Goal: Information Seeking & Learning: Understand process/instructions

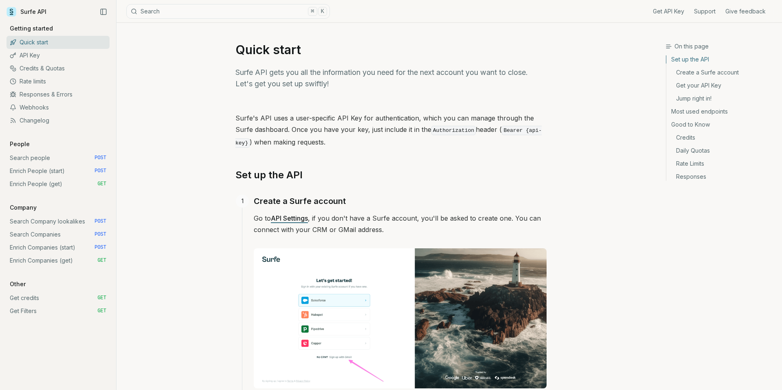
click at [50, 173] on link "Enrich People (start) POST" at bounding box center [58, 171] width 103 height 13
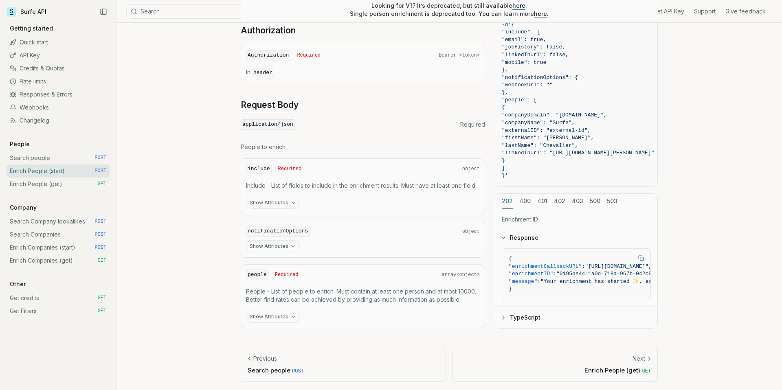
scroll to position [279, 0]
click at [292, 201] on icon "button" at bounding box center [293, 202] width 7 height 7
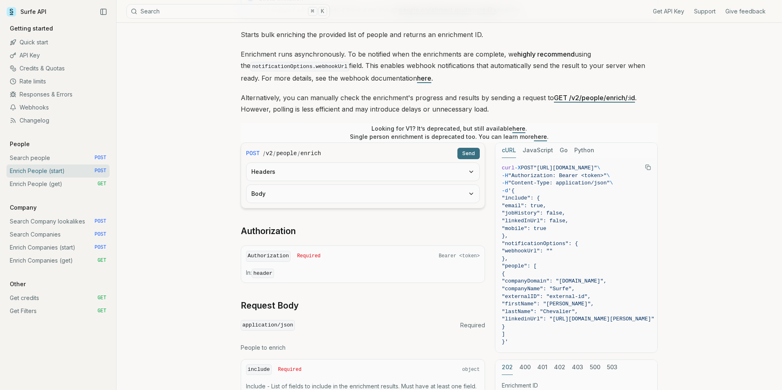
scroll to position [0, 0]
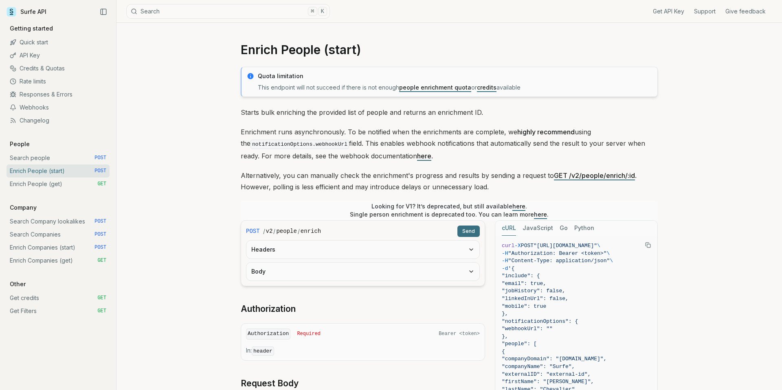
click at [61, 184] on link "Enrich People (get) GET" at bounding box center [58, 184] width 103 height 13
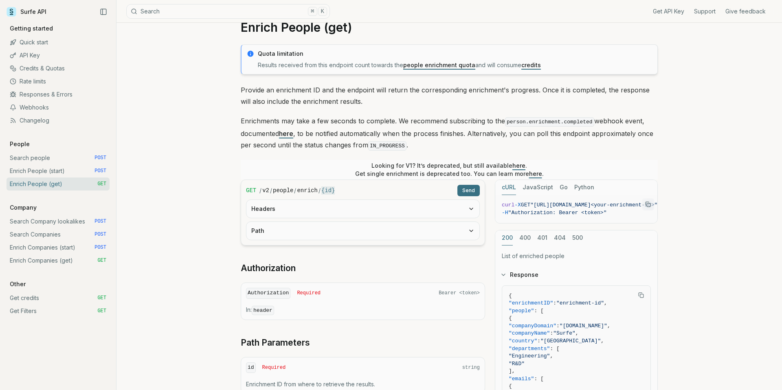
scroll to position [23, 0]
click at [453, 211] on button "Headers" at bounding box center [362, 209] width 233 height 18
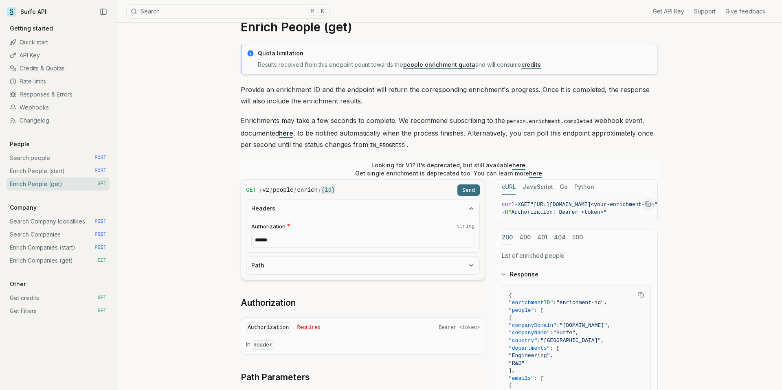
click at [420, 268] on button "Path" at bounding box center [362, 266] width 233 height 18
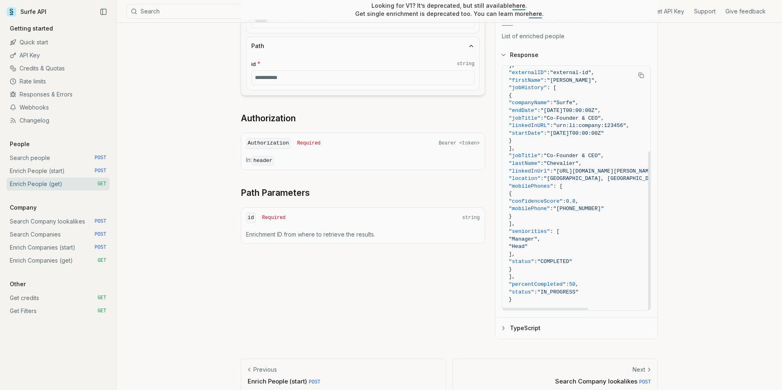
scroll to position [254, 0]
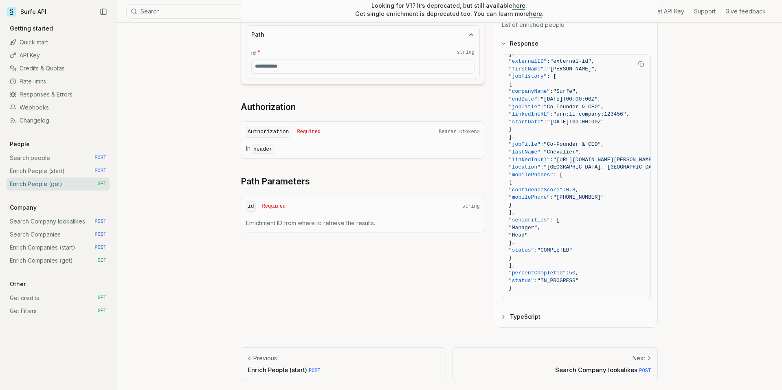
click at [31, 159] on link "Search people POST" at bounding box center [58, 158] width 103 height 13
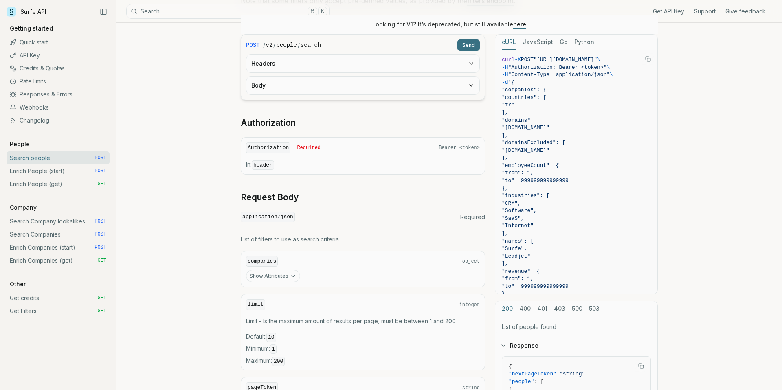
scroll to position [121, 0]
click at [42, 169] on link "Enrich People (start) POST" at bounding box center [58, 171] width 103 height 13
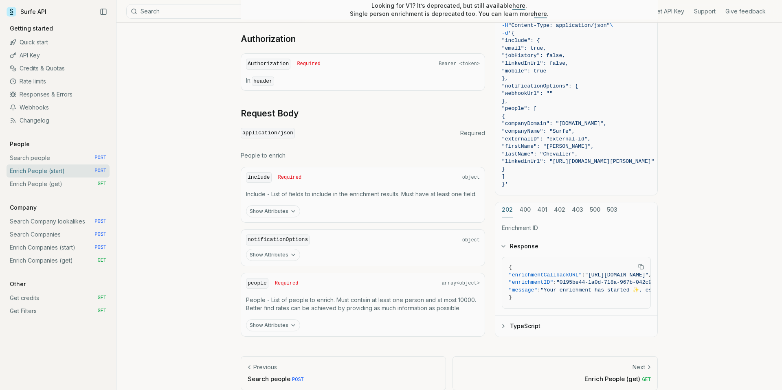
scroll to position [279, 0]
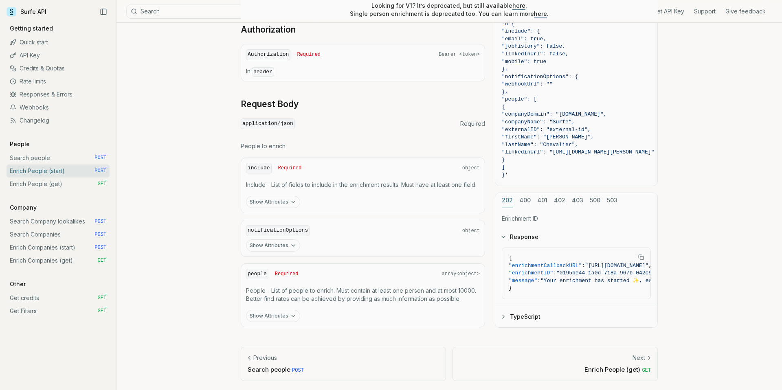
click at [34, 103] on link "Webhooks" at bounding box center [58, 107] width 103 height 13
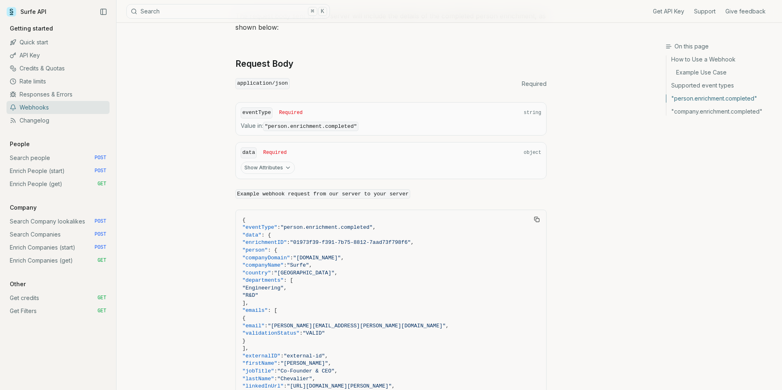
scroll to position [617, 0]
click at [38, 42] on link "Quick start" at bounding box center [58, 42] width 103 height 13
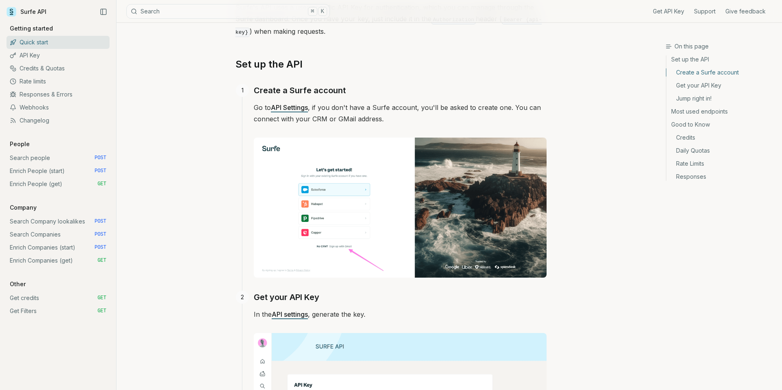
scroll to position [110, 0]
